Goal: Information Seeking & Learning: Compare options

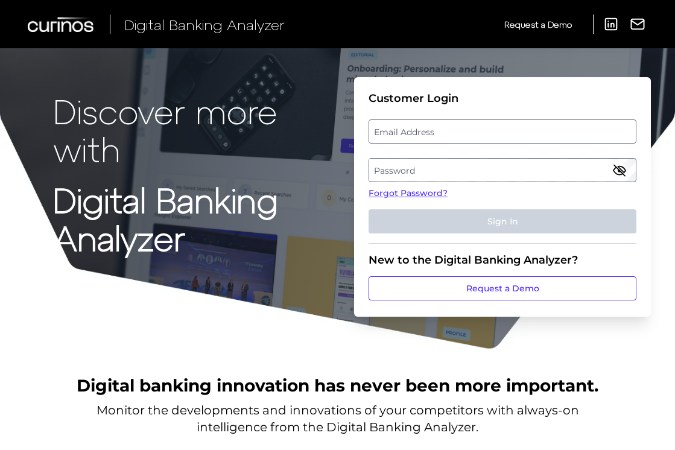
click at [431, 126] on label "Email Address" at bounding box center [502, 132] width 266 height 22
click at [431, 126] on input "email" at bounding box center [503, 131] width 268 height 24
type input "mitali.kripalani@aexp.com"
click at [454, 176] on label "Password" at bounding box center [502, 170] width 266 height 22
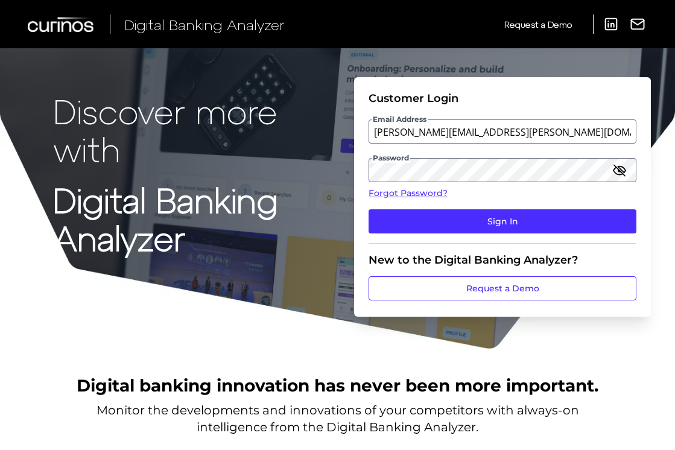
click at [551, 171] on icon "button" at bounding box center [619, 170] width 11 height 11
click at [369, 209] on button "Sign In" at bounding box center [503, 221] width 268 height 24
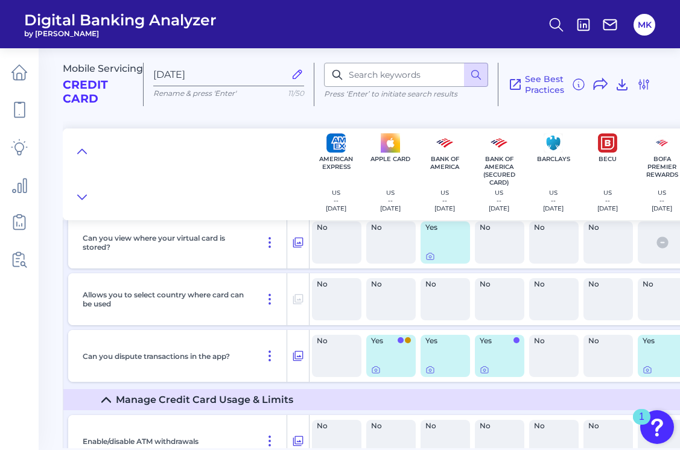
scroll to position [9589, 0]
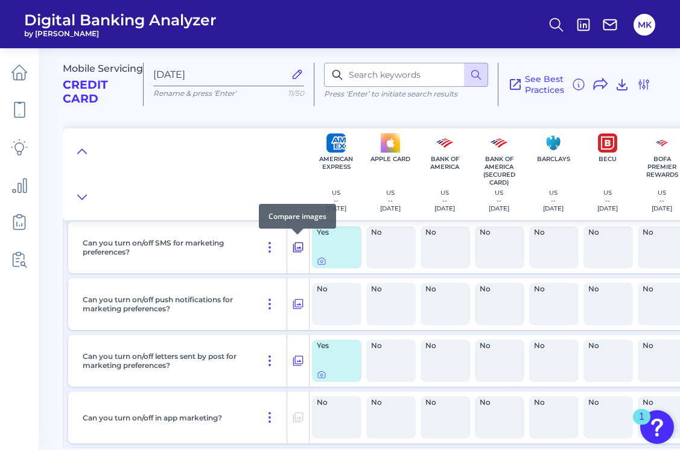
click at [298, 252] on icon at bounding box center [298, 248] width 10 height 10
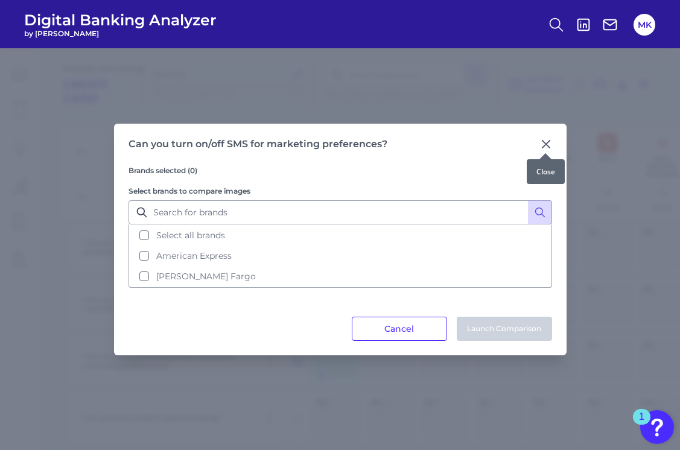
click at [547, 144] on icon at bounding box center [546, 144] width 12 height 12
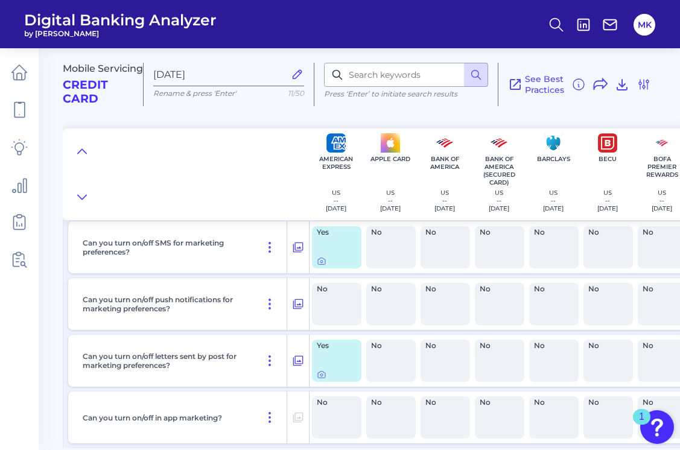
scroll to position [16504, 0]
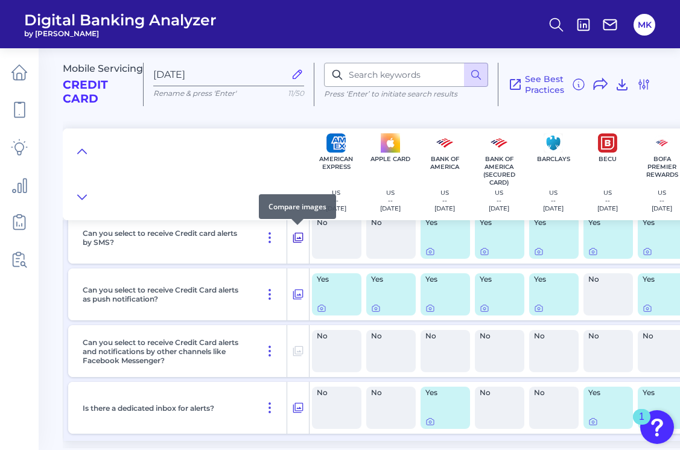
click at [296, 238] on icon at bounding box center [298, 238] width 12 height 14
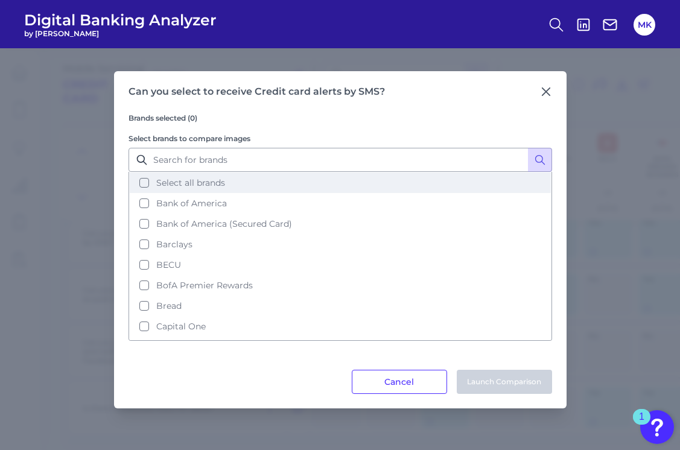
drag, startPoint x: 222, startPoint y: 186, endPoint x: 218, endPoint y: 181, distance: 6.9
click at [218, 181] on span "Select all brands" at bounding box center [190, 182] width 69 height 11
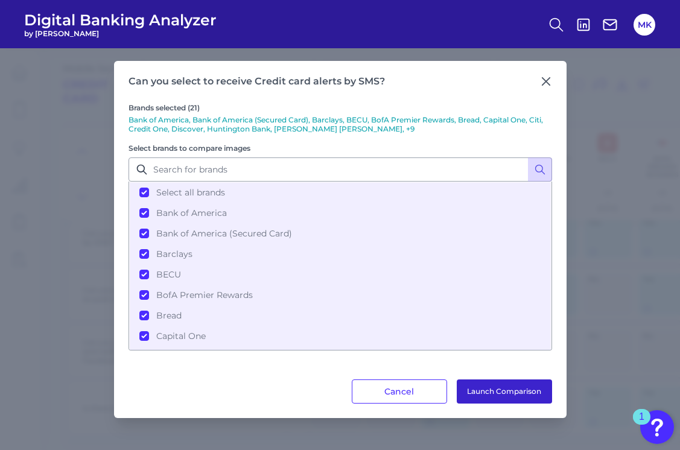
click at [488, 392] on button "Launch Comparison" at bounding box center [504, 392] width 95 height 24
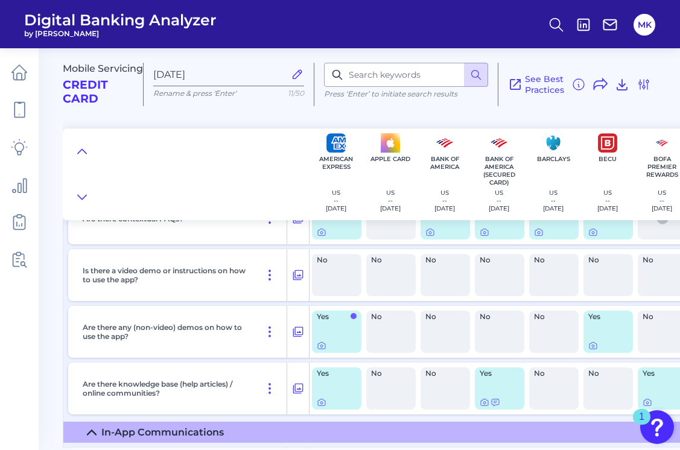
scroll to position [17270, 0]
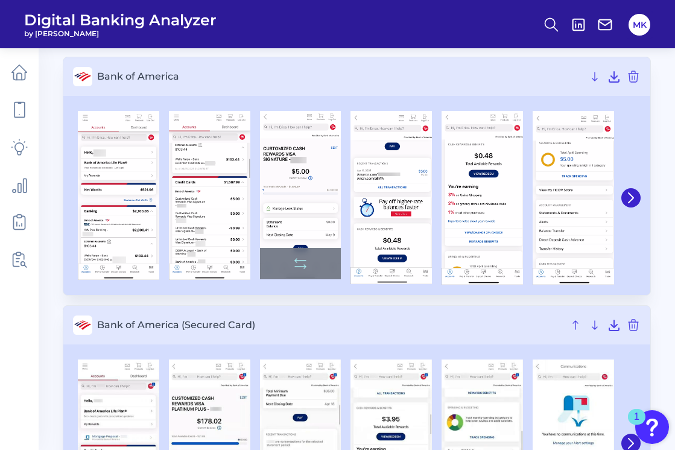
scroll to position [78, 0]
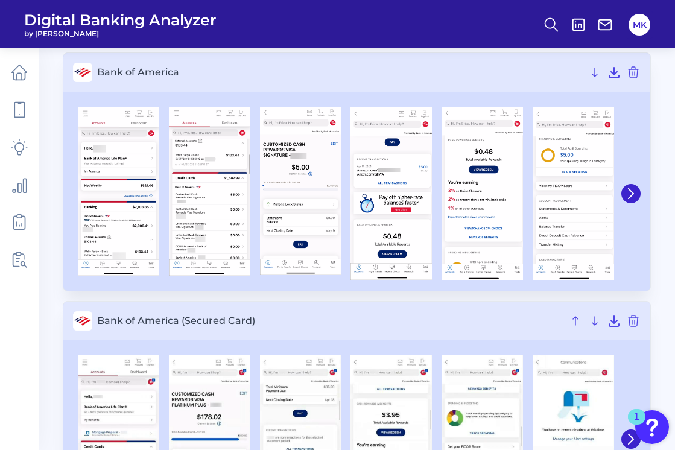
click at [546, 196] on div at bounding box center [356, 194] width 587 height 194
click at [546, 196] on icon at bounding box center [631, 194] width 5 height 10
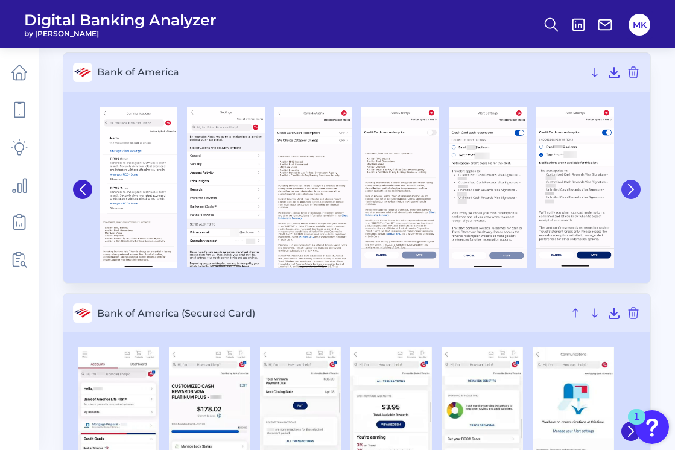
click at [546, 196] on button at bounding box center [631, 189] width 19 height 19
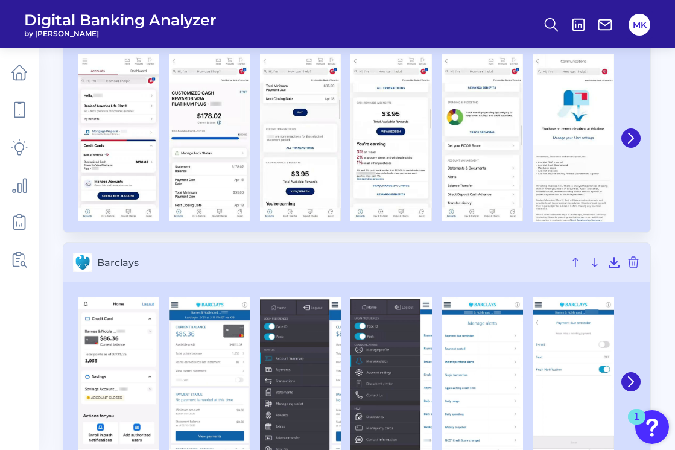
scroll to position [378, 0]
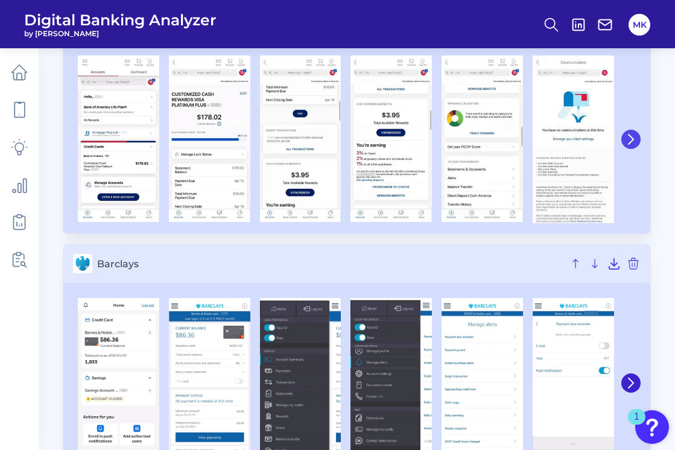
click at [546, 136] on button at bounding box center [631, 139] width 19 height 19
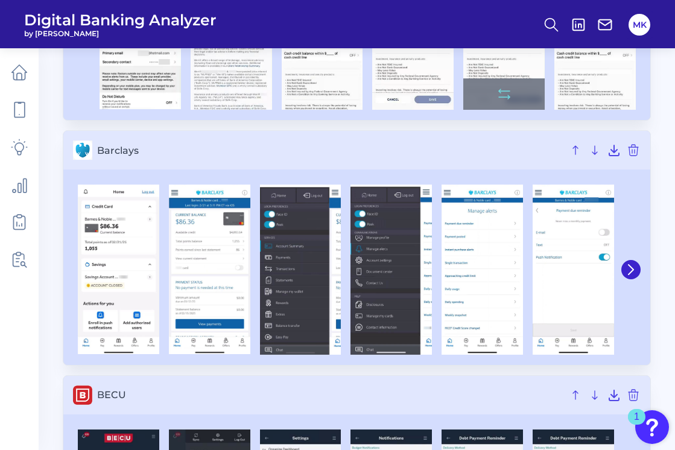
scroll to position [492, 0]
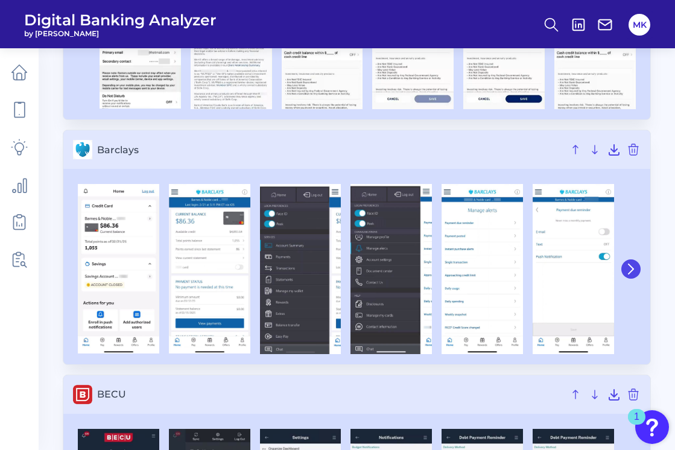
click at [546, 268] on icon at bounding box center [631, 269] width 11 height 11
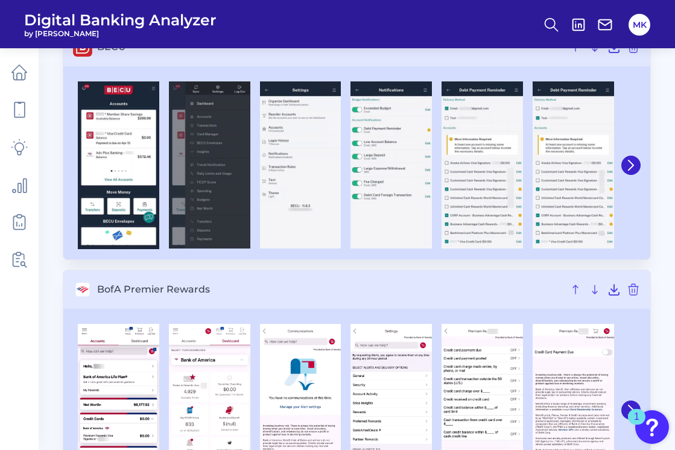
scroll to position [839, 0]
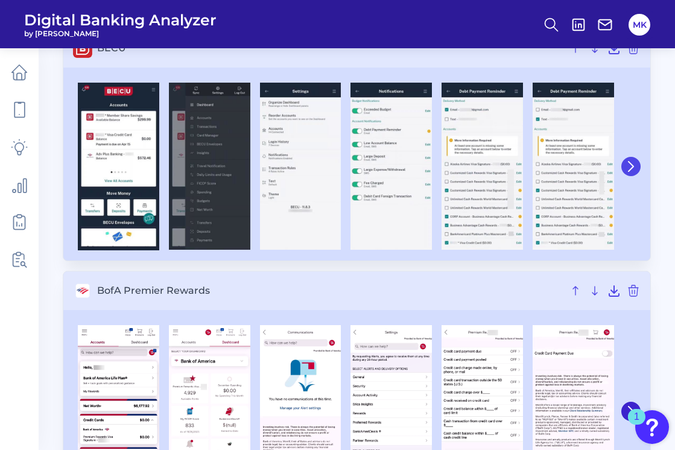
click at [546, 168] on icon at bounding box center [631, 166] width 11 height 11
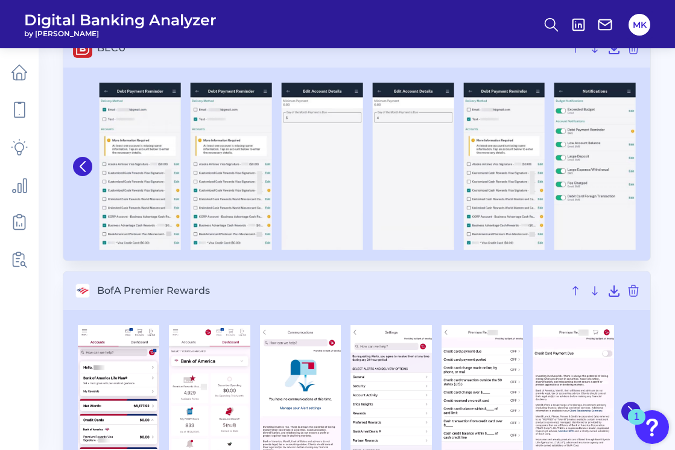
click at [546, 164] on div at bounding box center [595, 167] width 91 height 168
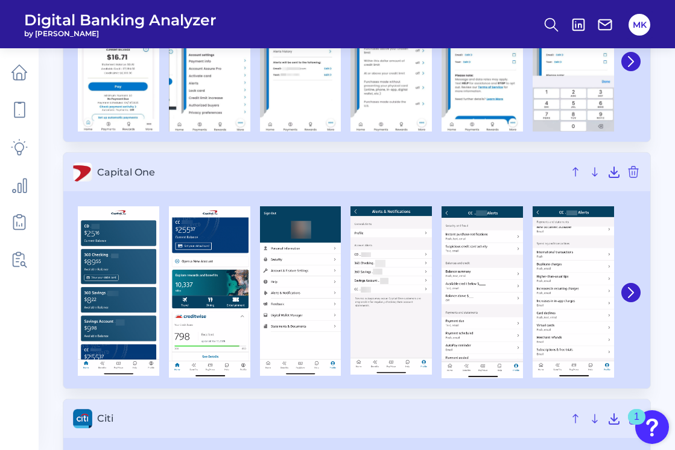
scroll to position [1451, 0]
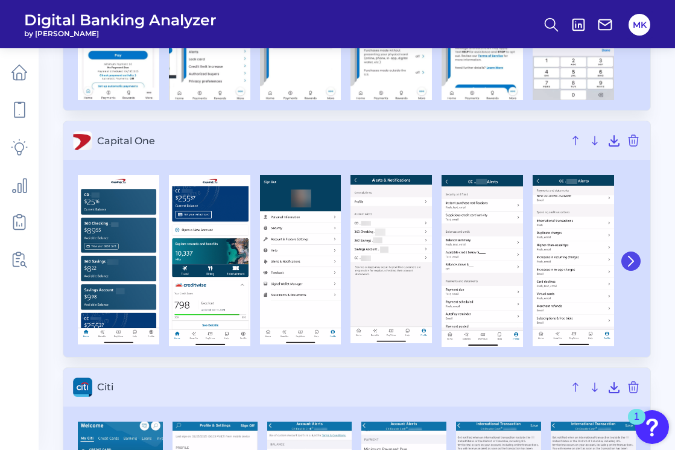
click at [546, 262] on icon at bounding box center [631, 261] width 11 height 11
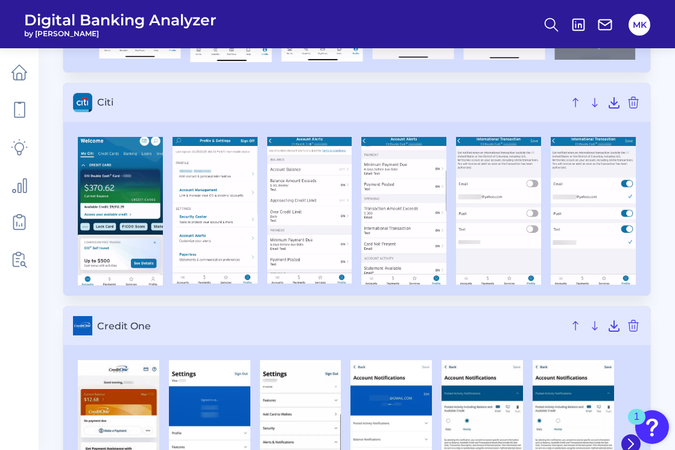
scroll to position [1757, 0]
